Goal: Information Seeking & Learning: Understand process/instructions

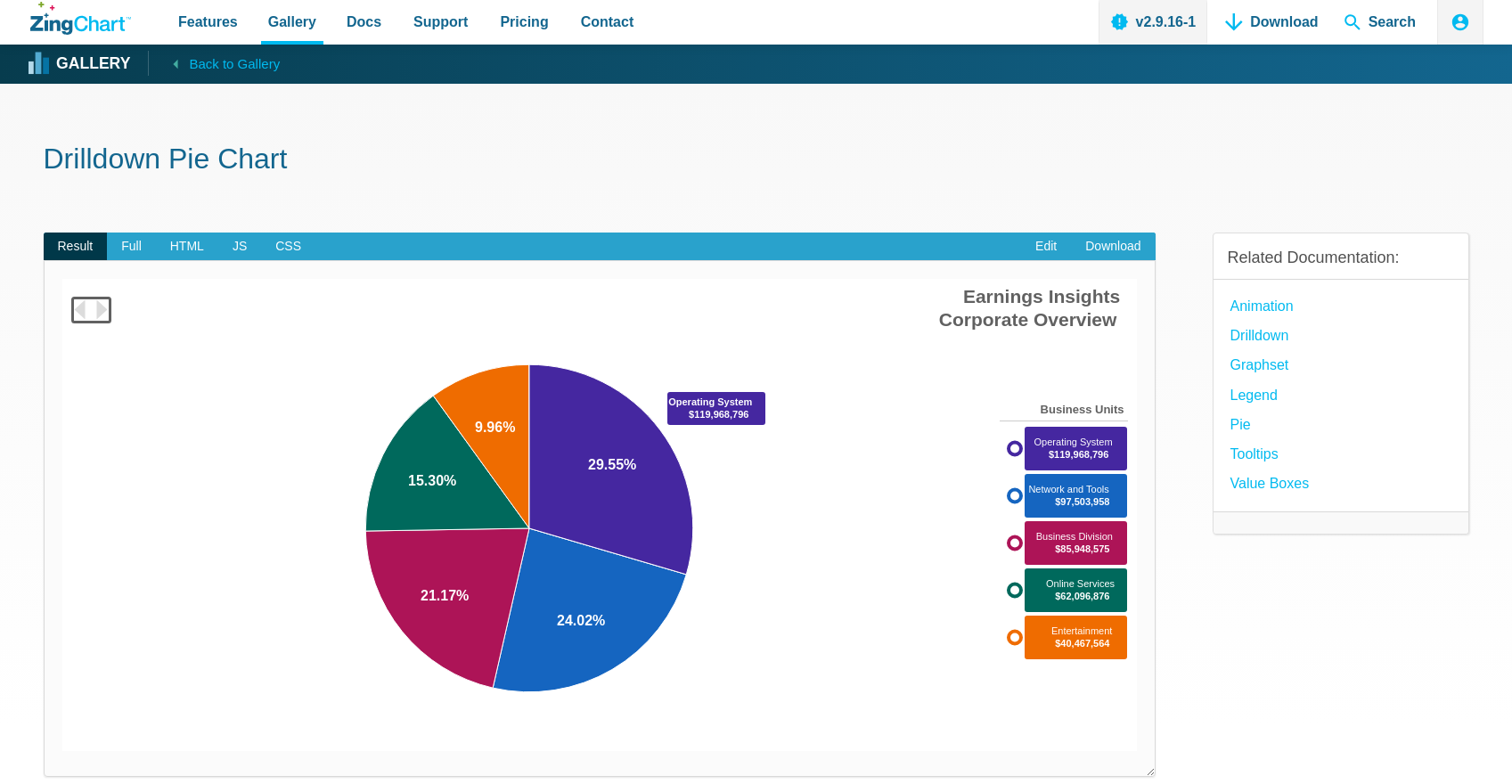
click at [63, 751] on area "App Content" at bounding box center [63, 751] width 0 height 0
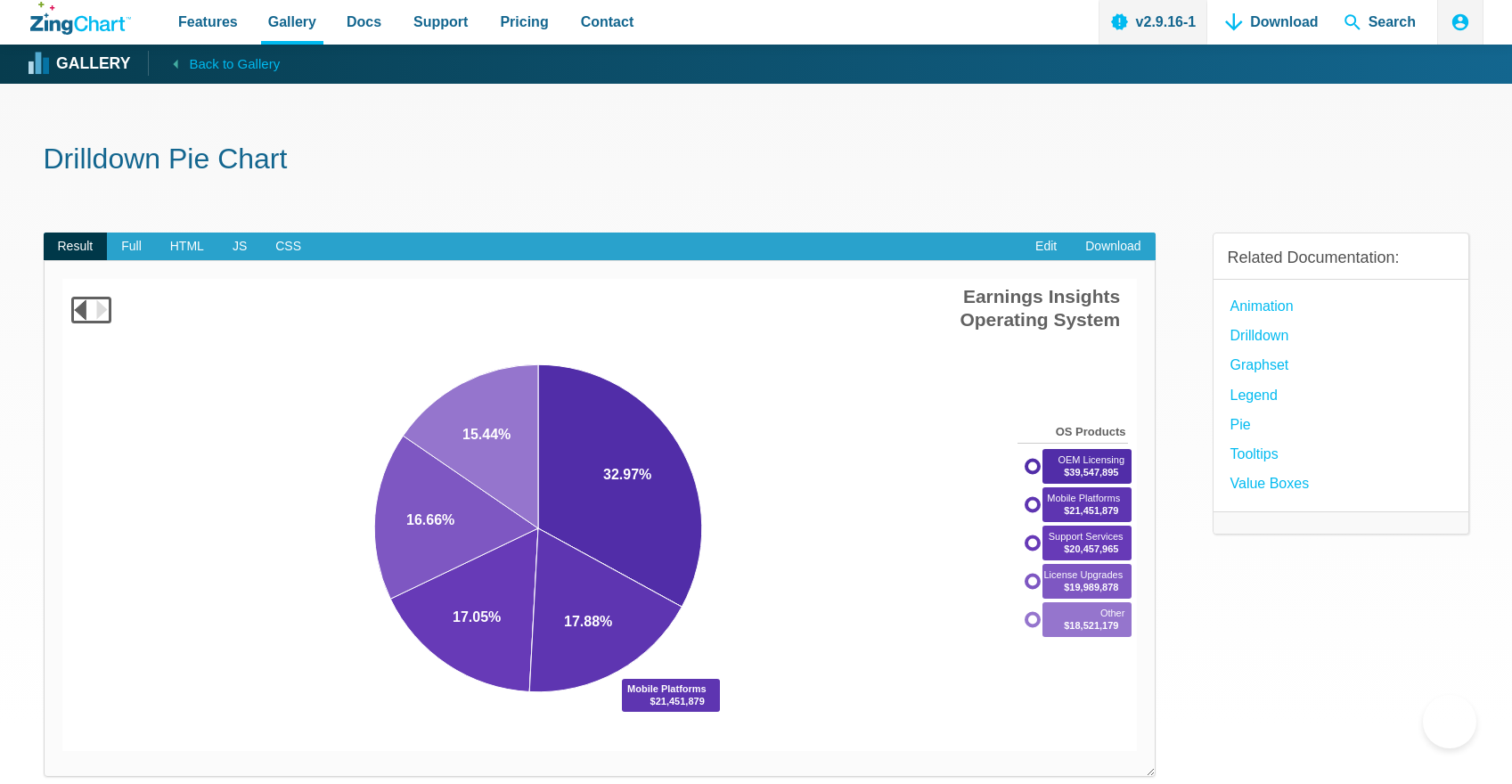
click at [63, 751] on area "App Content" at bounding box center [63, 751] width 0 height 0
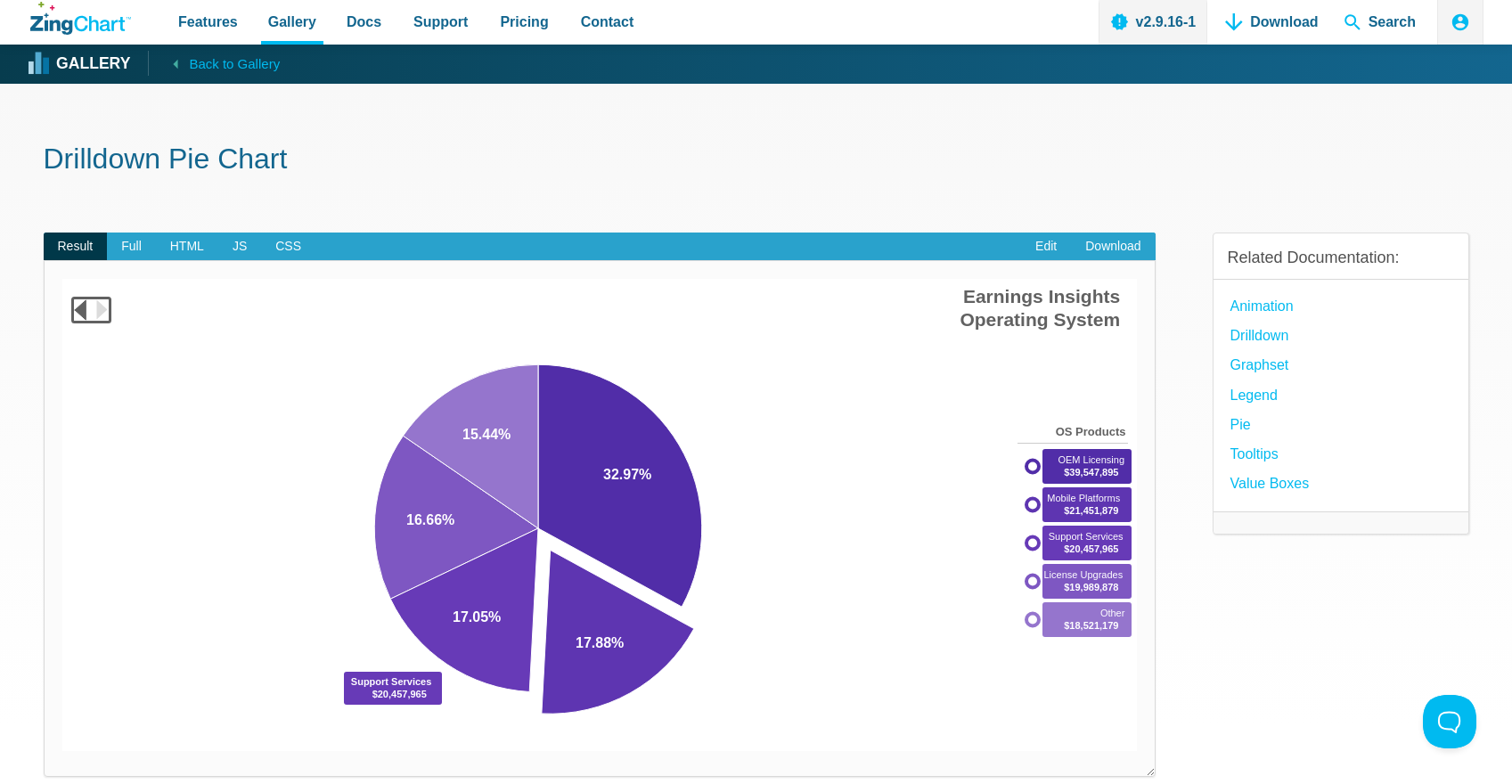
click at [63, 751] on area "App Content" at bounding box center [63, 751] width 0 height 0
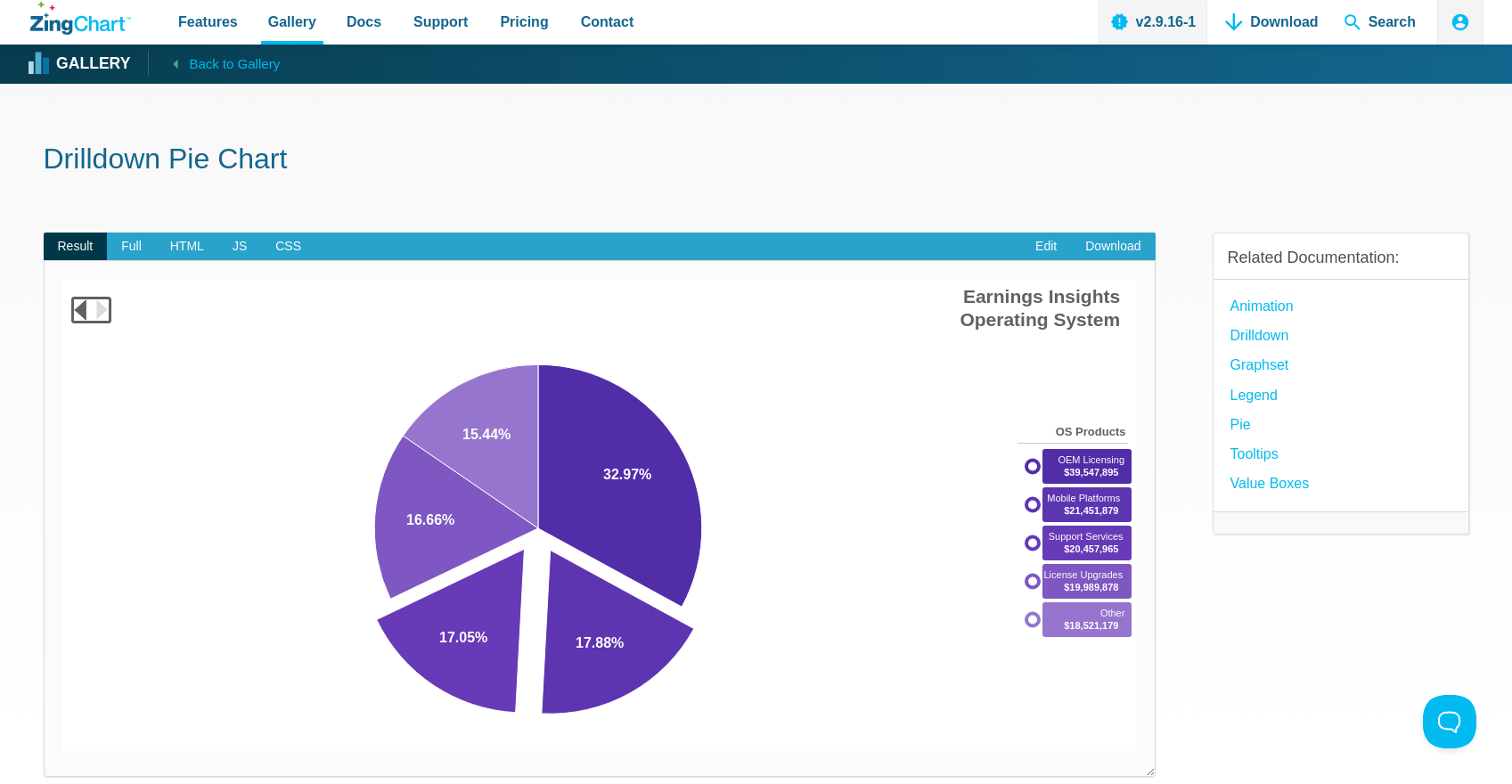
click at [63, 751] on area "Earnings Insights<br>Corporate Overview" at bounding box center [63, 751] width 0 height 0
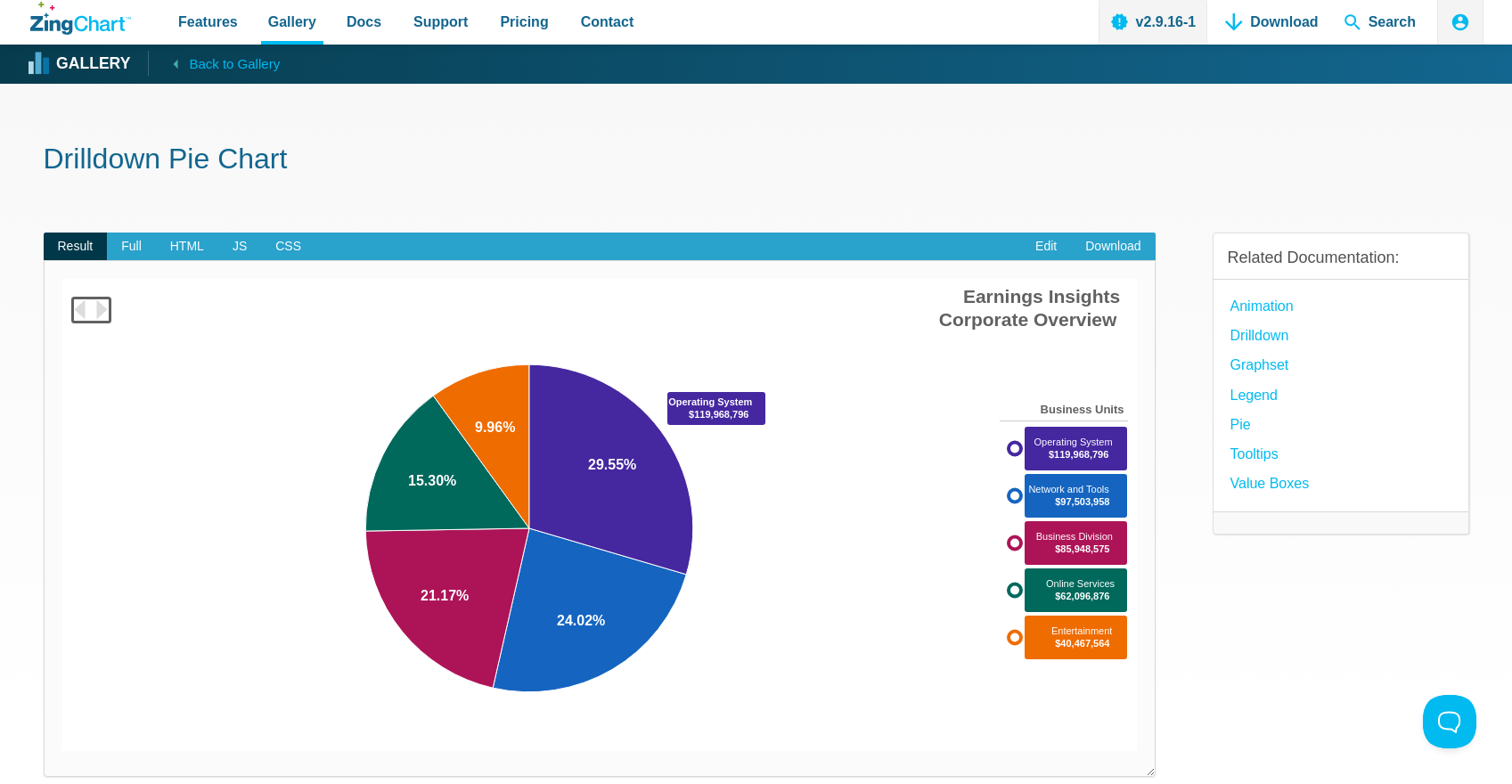
click at [63, 751] on area "App Content" at bounding box center [63, 751] width 0 height 0
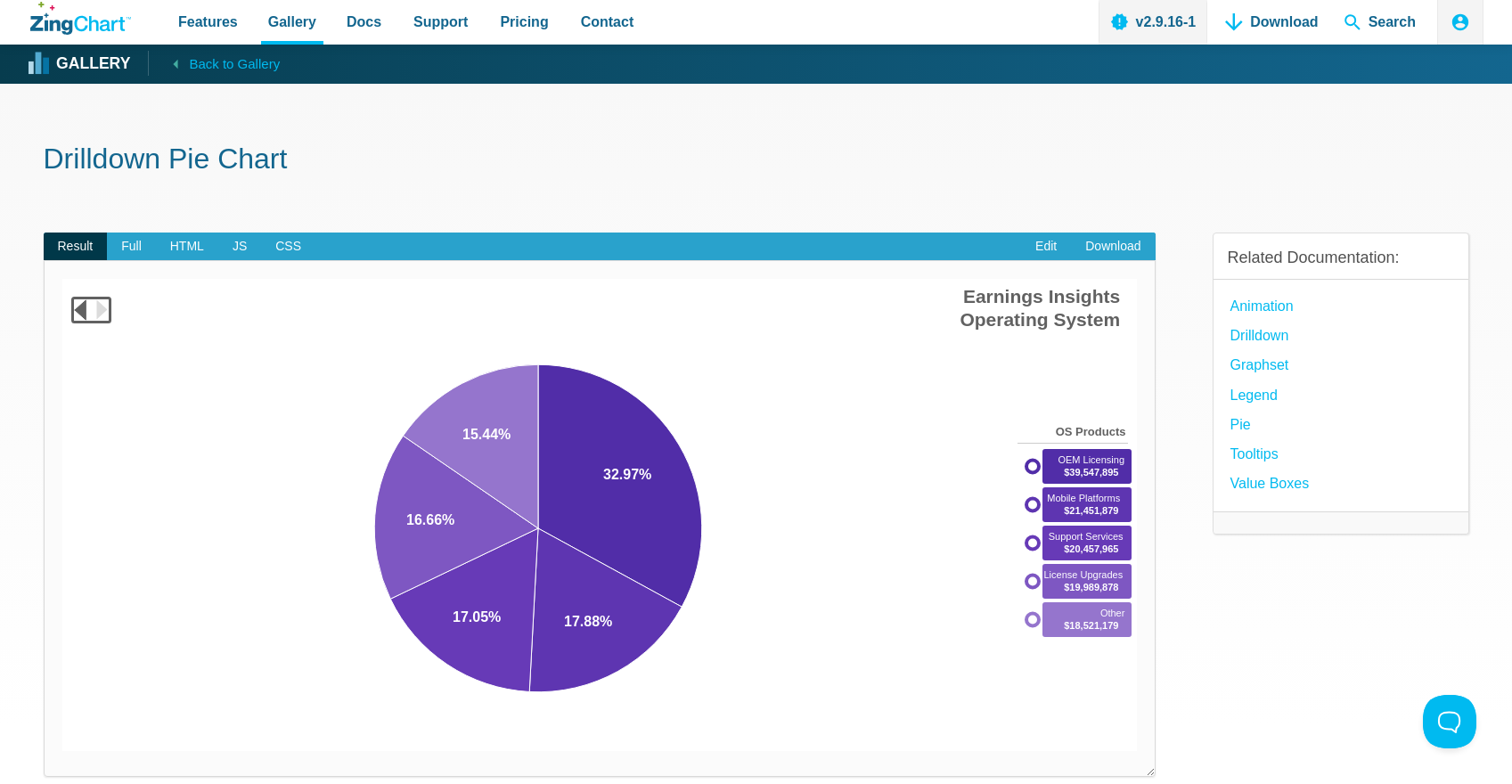
click at [63, 751] on area "Earnings Insights<br>Corporate Overview" at bounding box center [63, 751] width 0 height 0
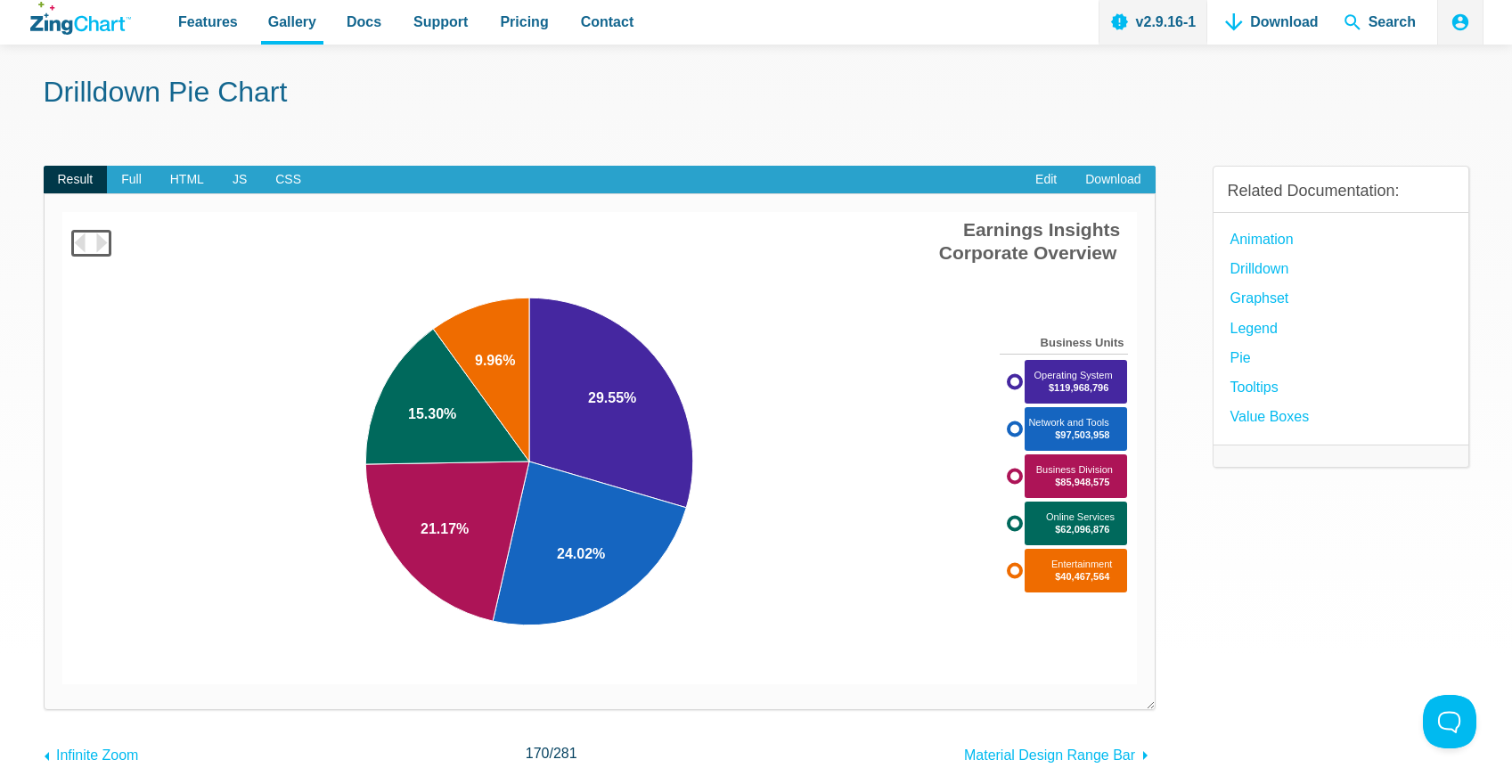
scroll to position [56, 0]
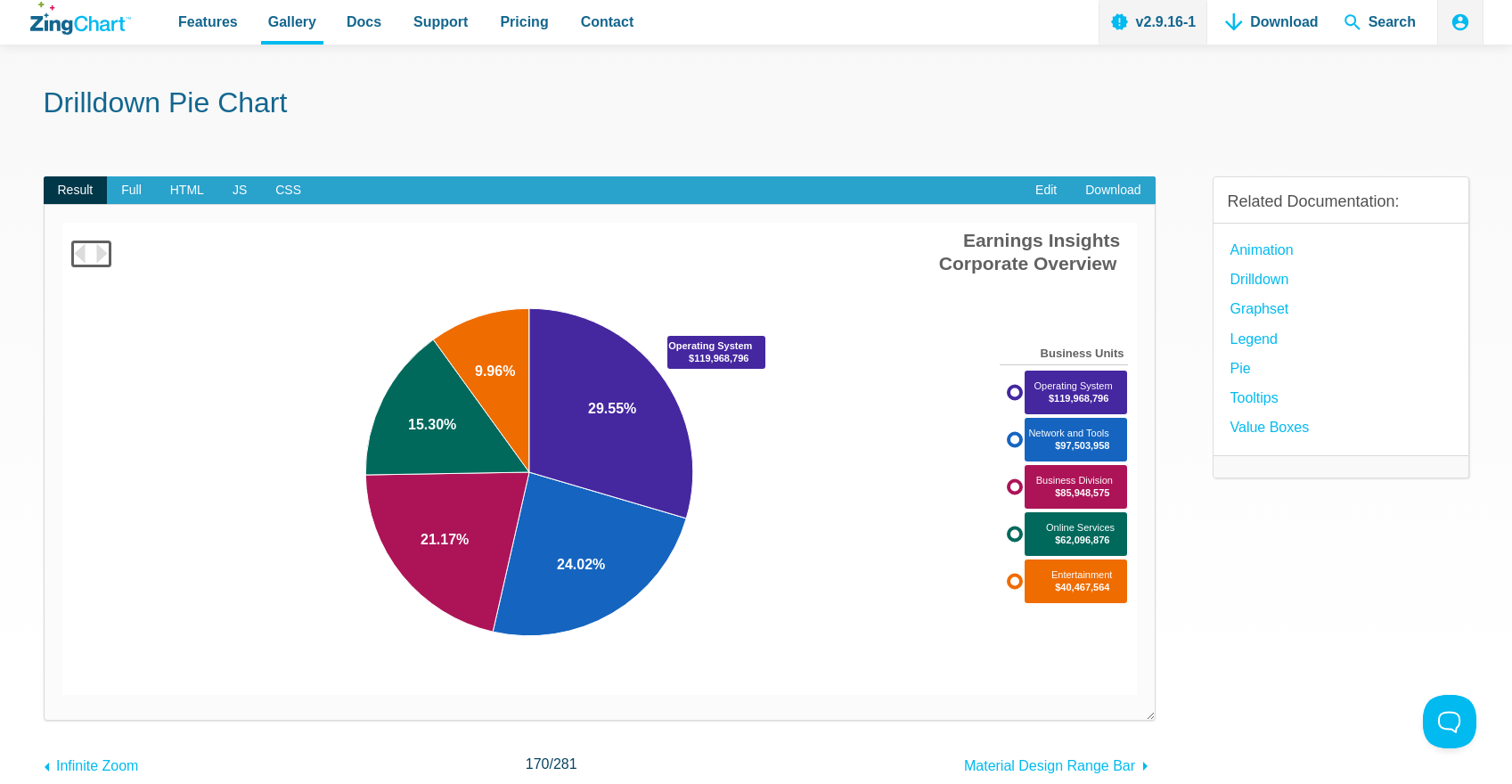
click at [63, 695] on area "App Content" at bounding box center [63, 695] width 0 height 0
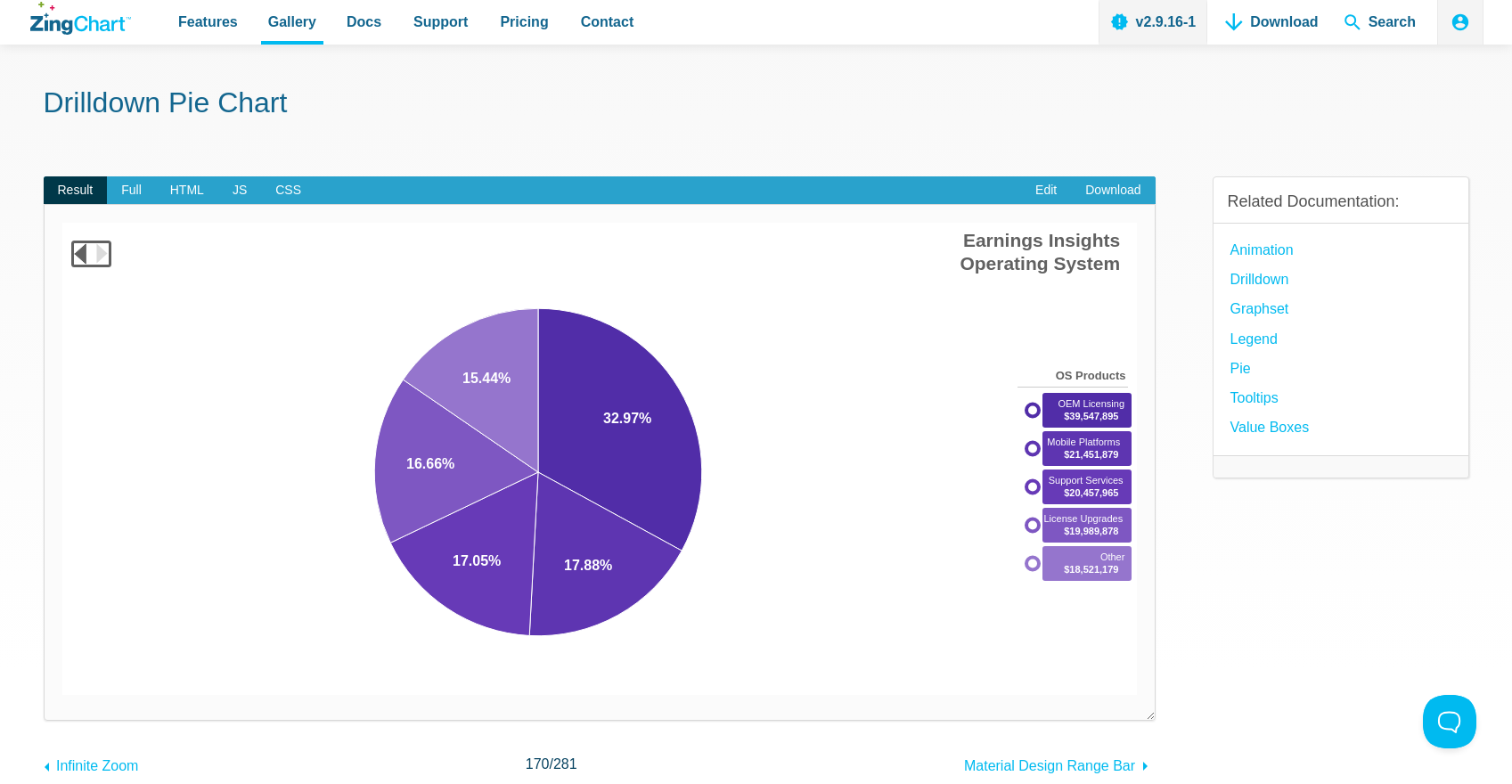
click at [63, 695] on area "Earnings Insights<br>Corporate Overview" at bounding box center [63, 695] width 0 height 0
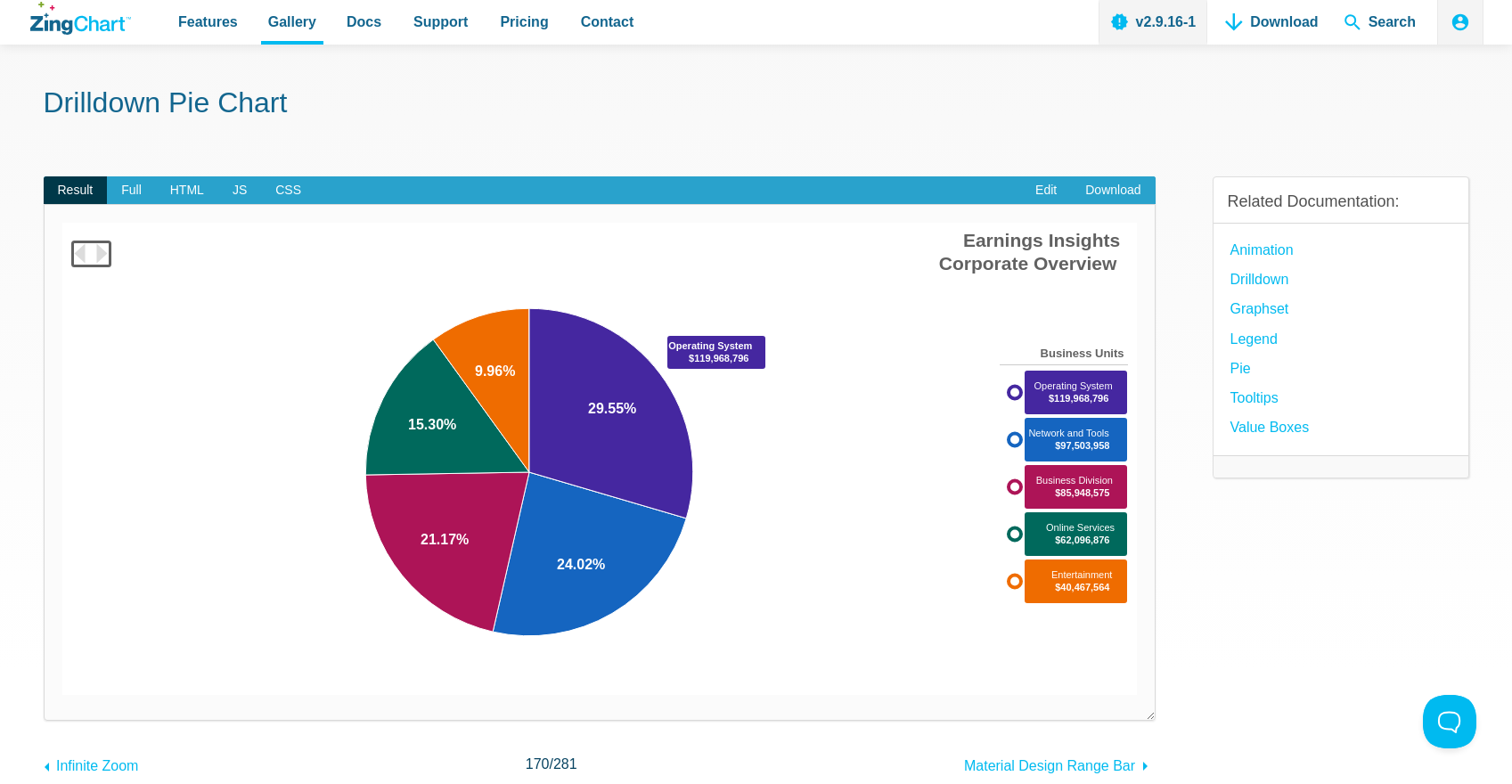
click at [63, 695] on area "App Content" at bounding box center [63, 695] width 0 height 0
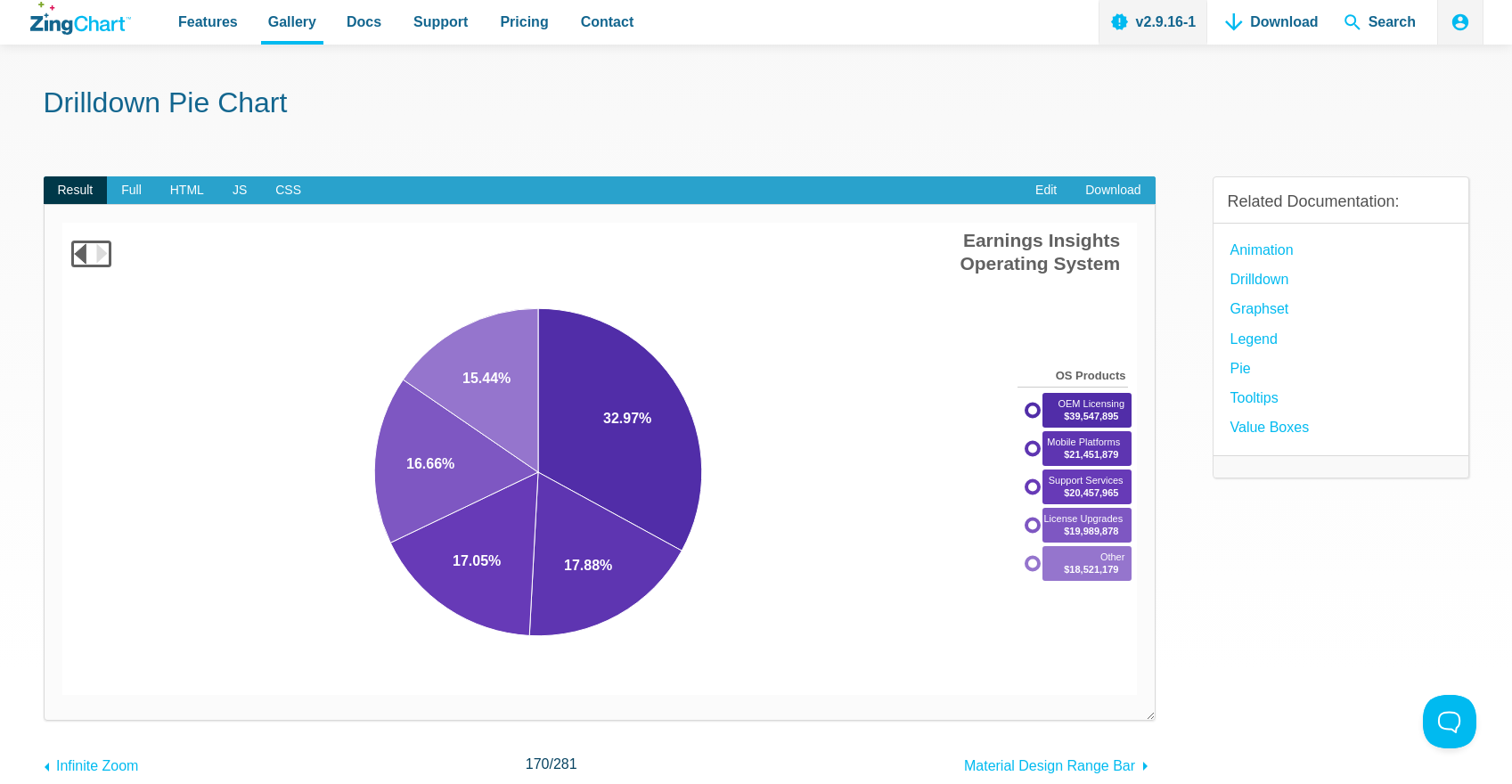
click at [63, 695] on area "Earnings Insights<br>Corporate Overview" at bounding box center [63, 695] width 0 height 0
click at [63, 695] on area "App Content" at bounding box center [63, 695] width 0 height 0
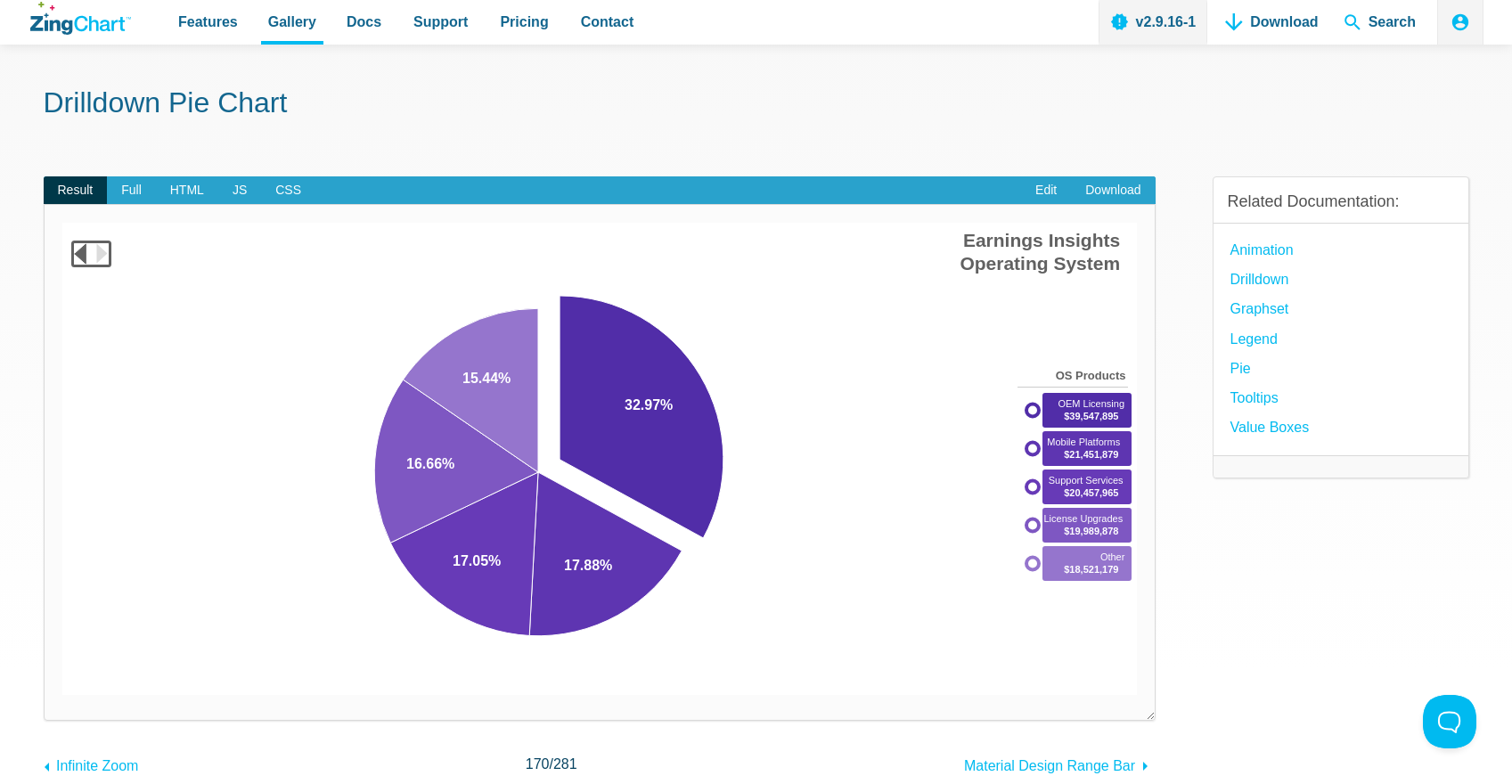
click at [750, 592] on img "App Content" at bounding box center [600, 459] width 1075 height 472
click at [63, 695] on area "Earnings Insights<br>Corporate Overview" at bounding box center [63, 695] width 0 height 0
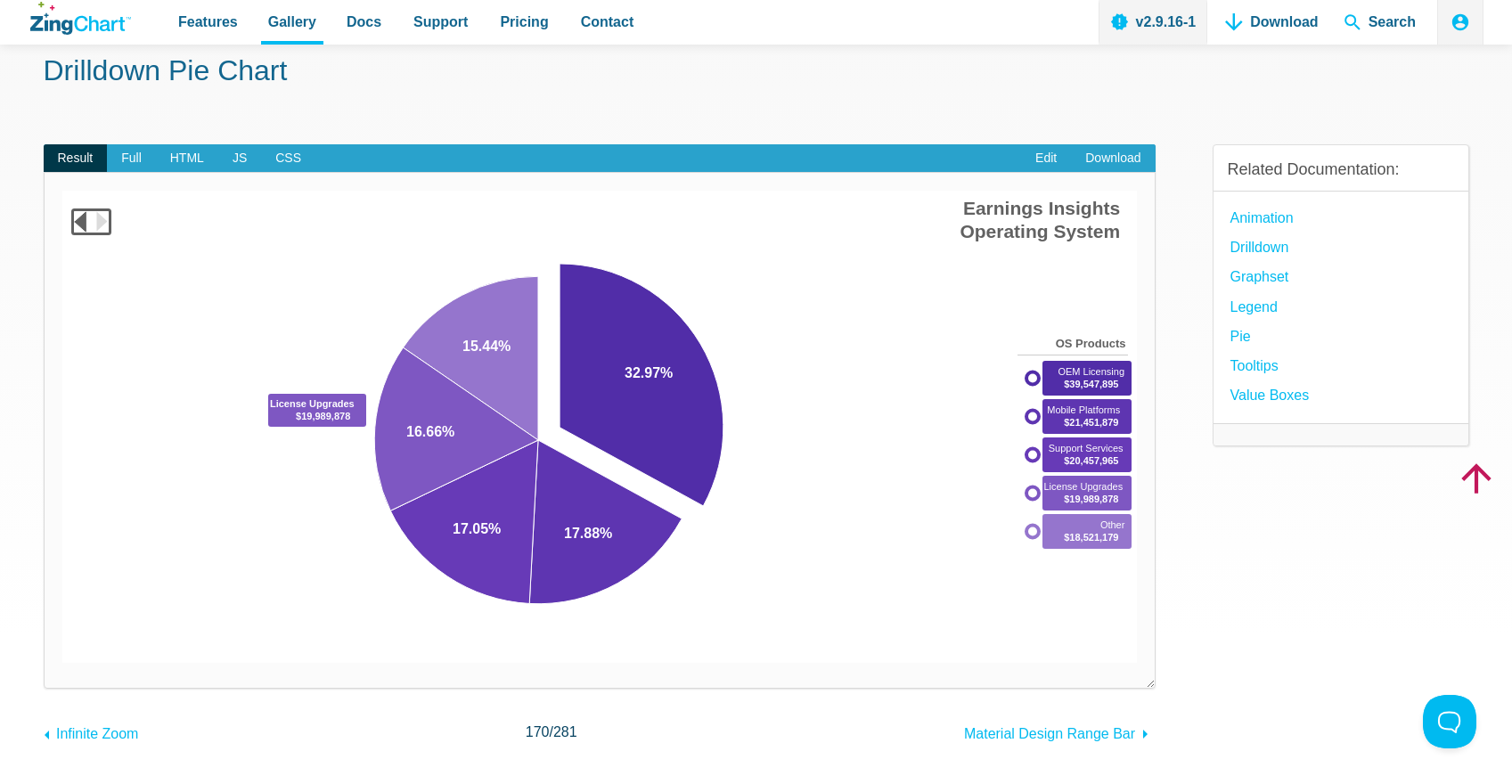
scroll to position [93, 0]
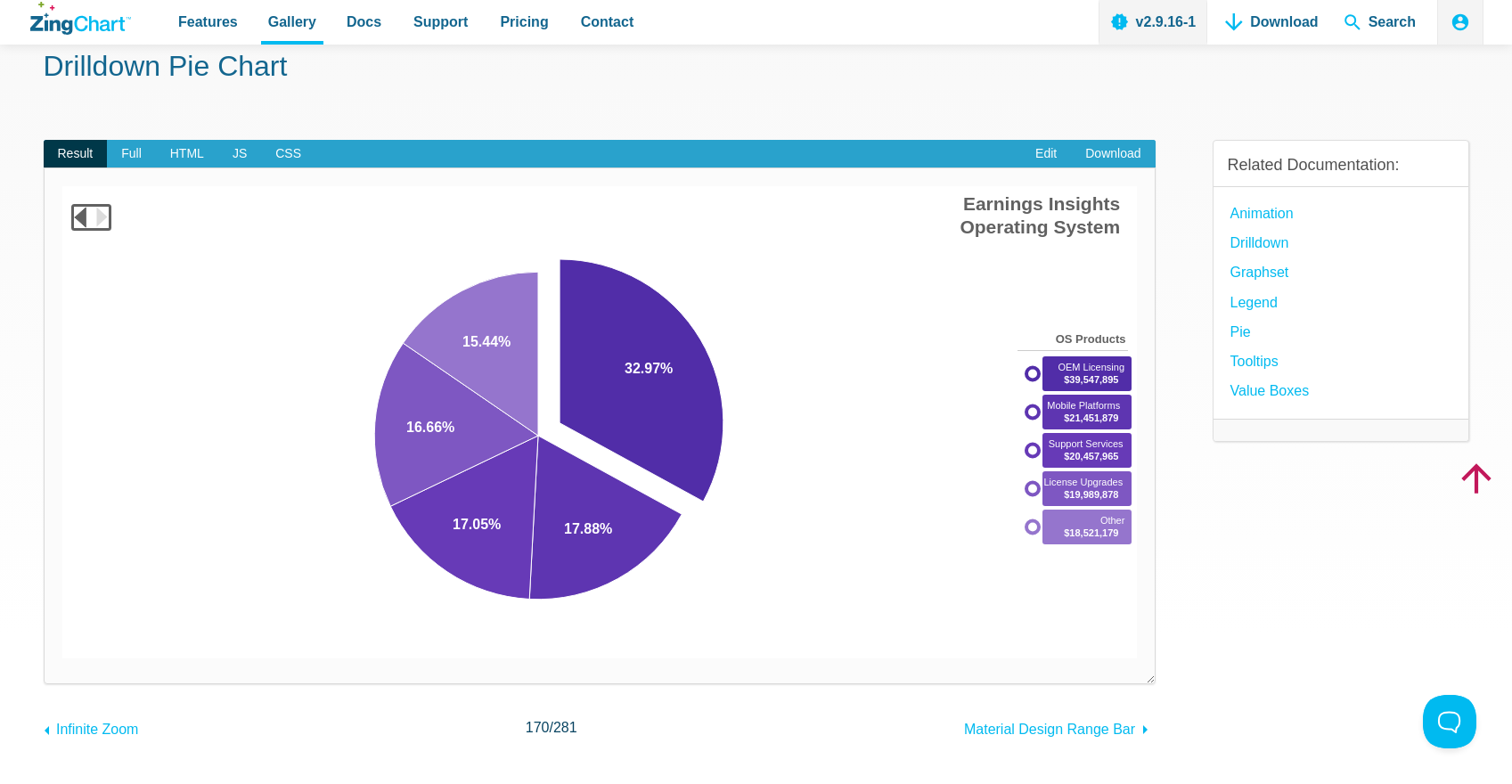
click at [63, 658] on area "Earnings Insights<br>Corporate Overview" at bounding box center [63, 658] width 0 height 0
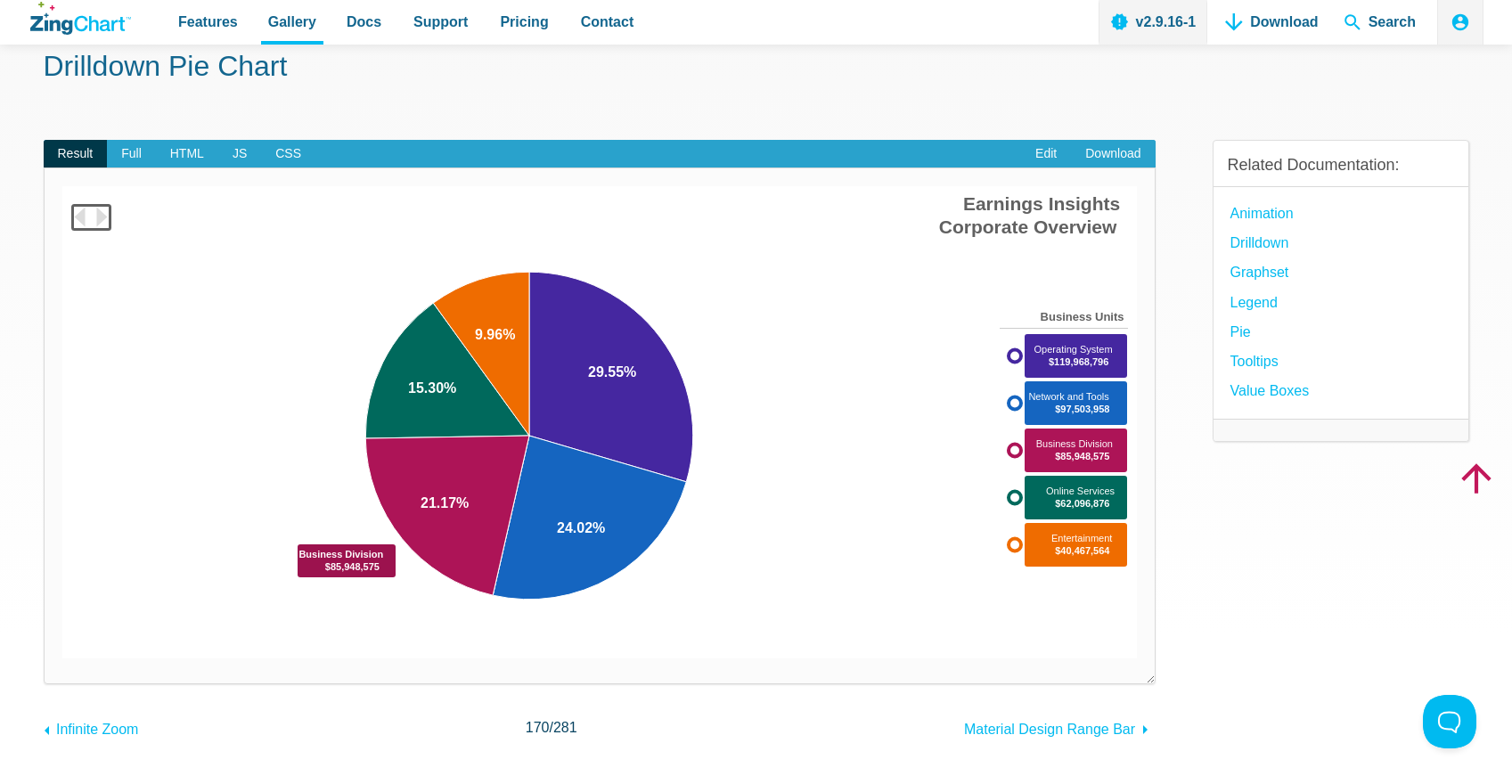
click at [63, 658] on area "App Content" at bounding box center [63, 658] width 0 height 0
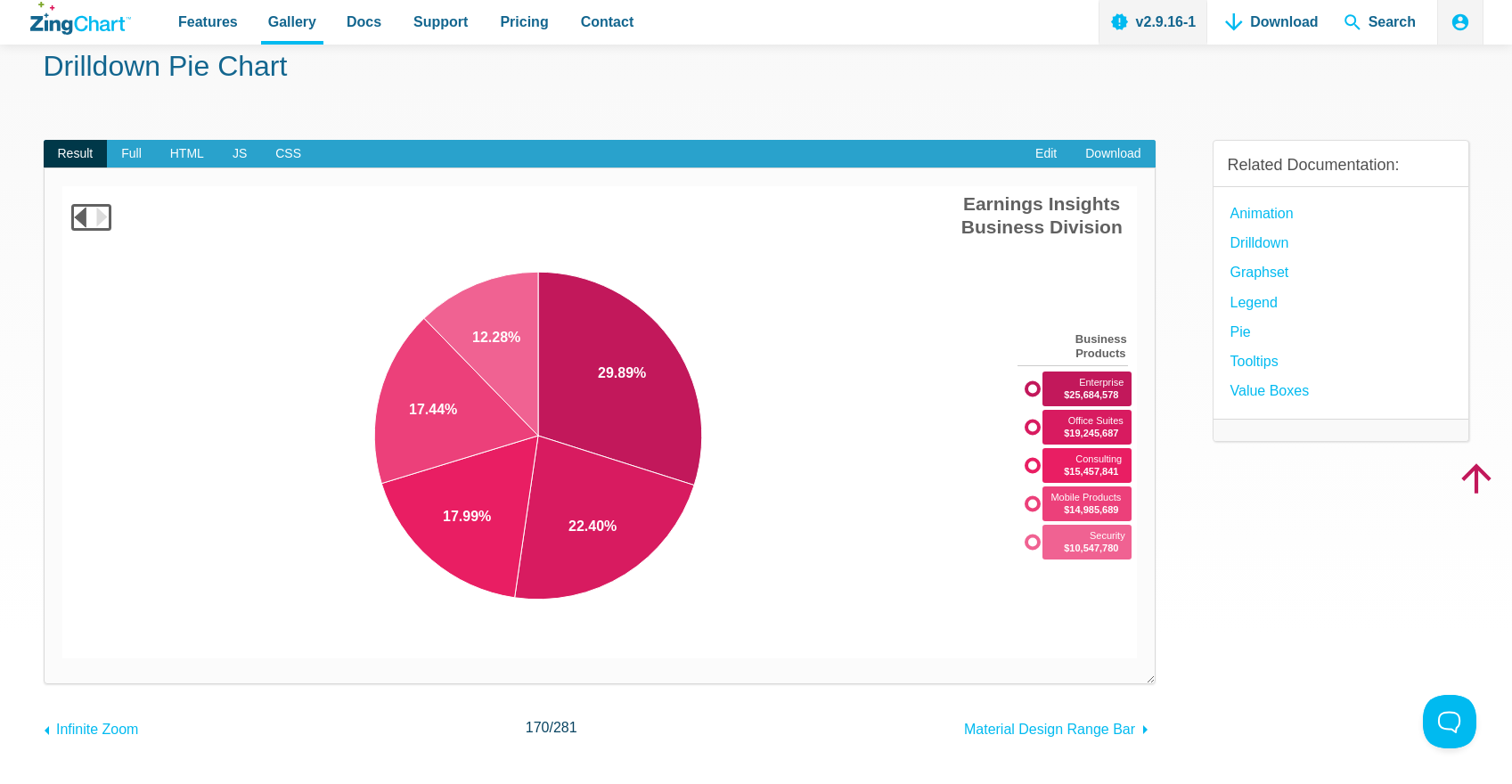
click at [63, 658] on area "Earnings Insights<br>Corporate Overview" at bounding box center [63, 658] width 0 height 0
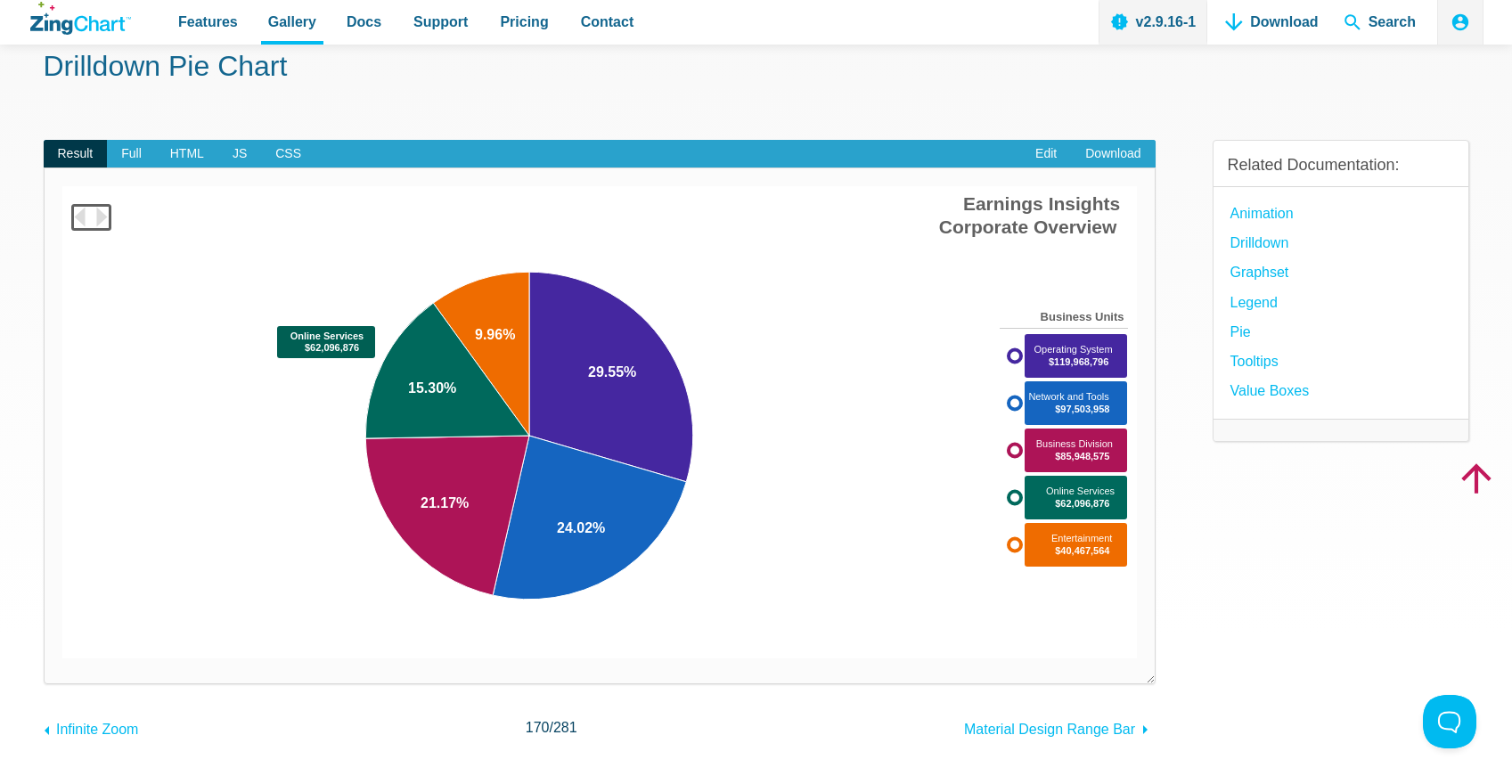
click at [63, 658] on area "App Content" at bounding box center [63, 658] width 0 height 0
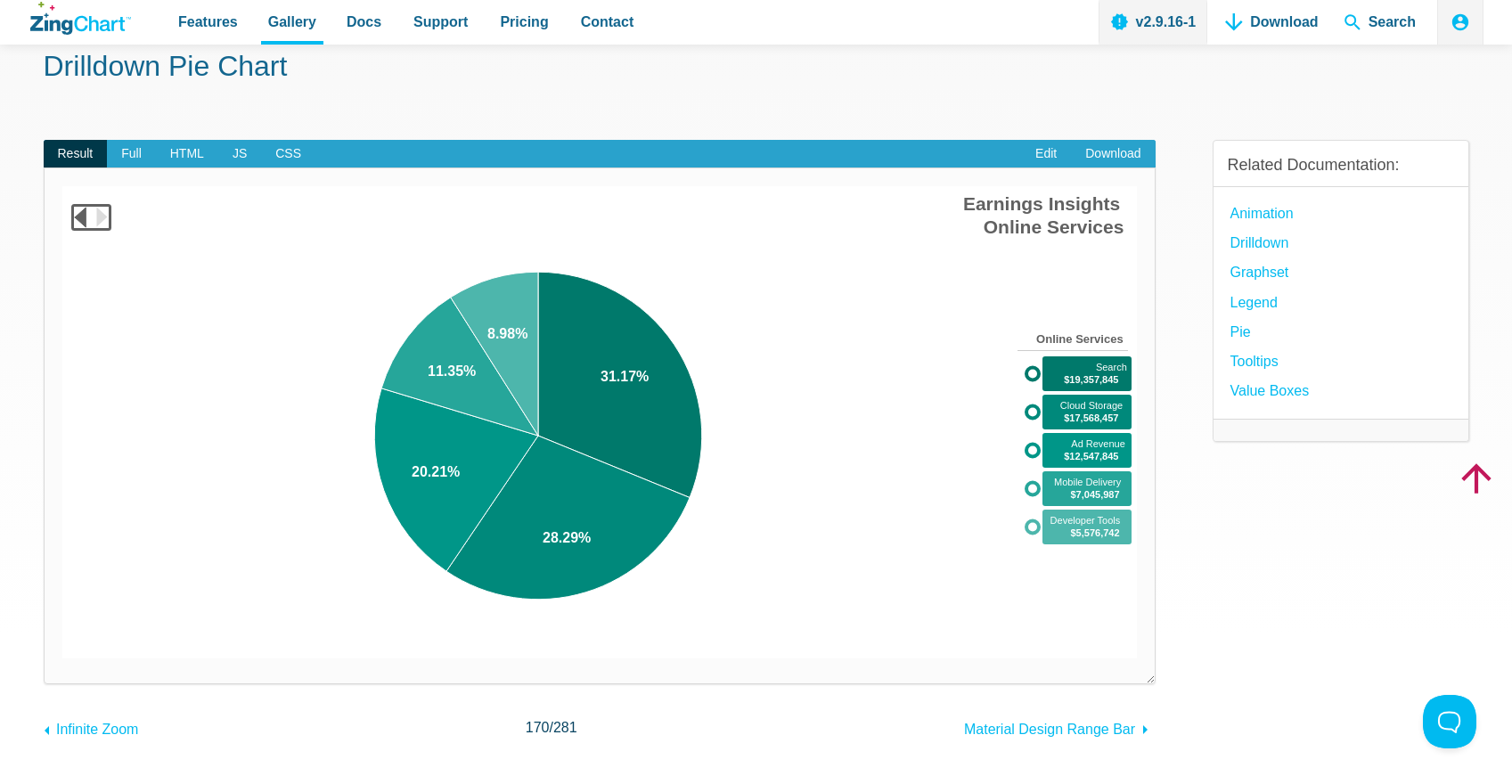
click at [63, 658] on area "Earnings Insights<br>Corporate Overview" at bounding box center [63, 658] width 0 height 0
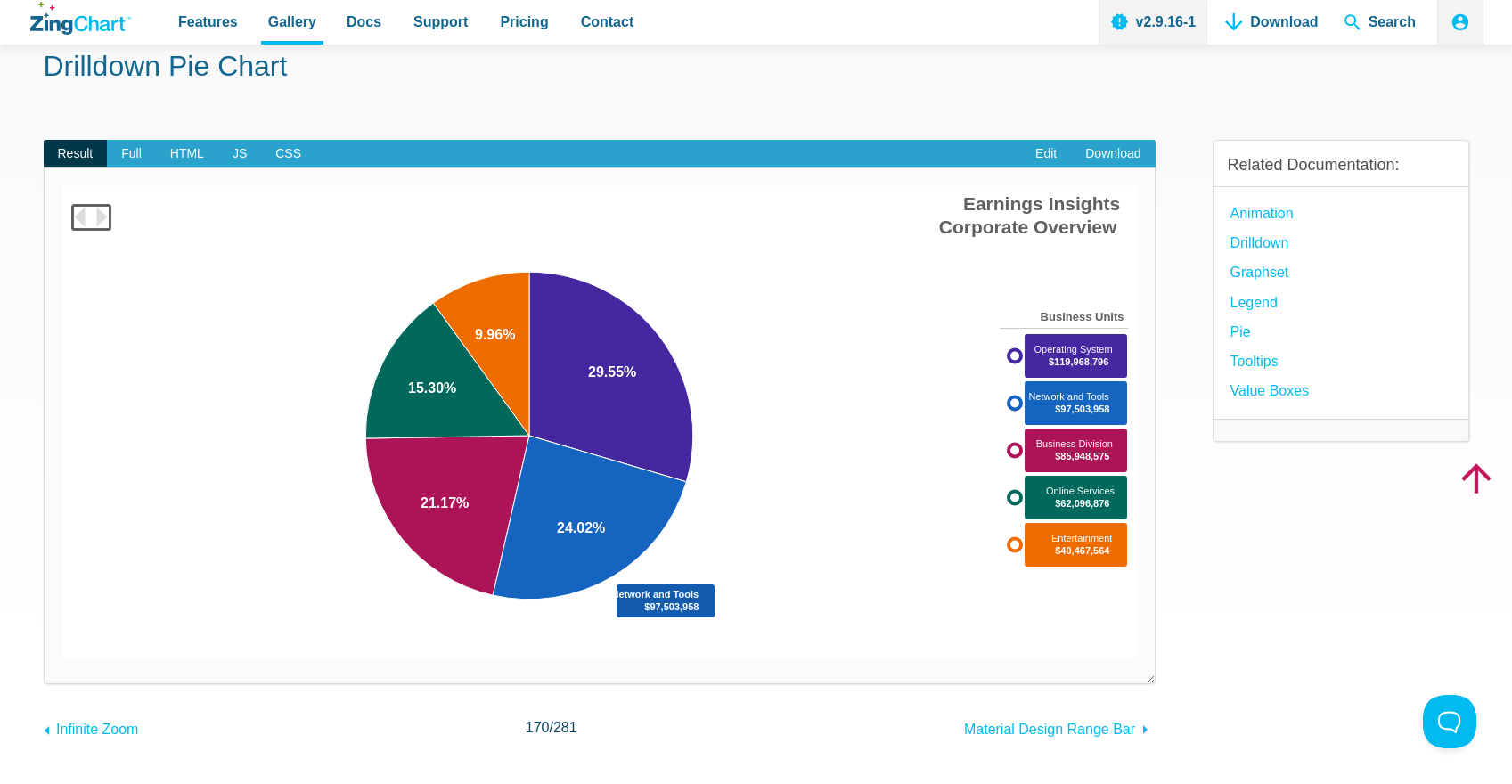
click at [63, 658] on area "App Content" at bounding box center [63, 658] width 0 height 0
